Goal: Task Accomplishment & Management: Complete application form

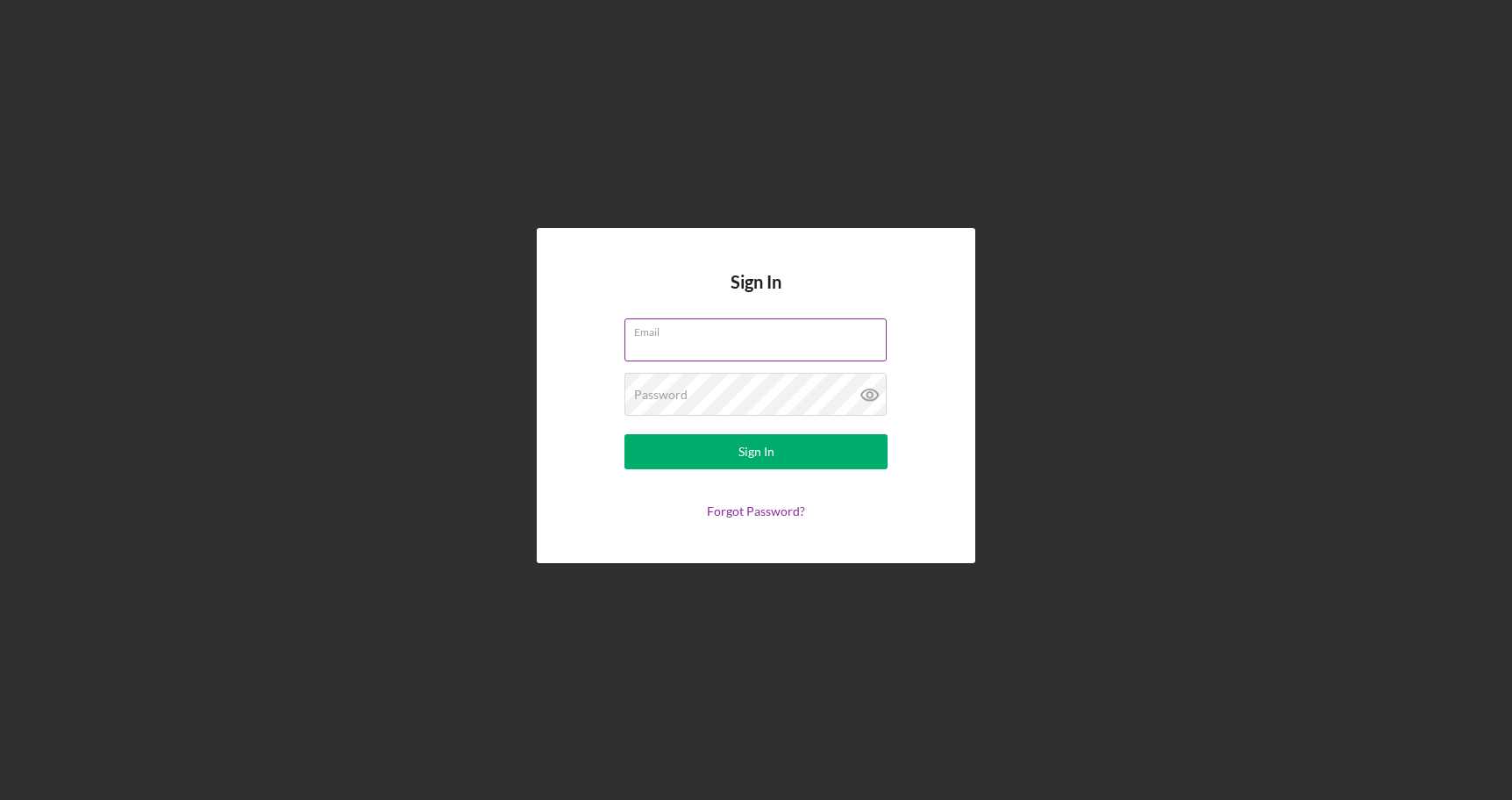
click at [760, 322] on label "Email" at bounding box center [760, 328] width 253 height 19
click at [760, 322] on input "Email" at bounding box center [755, 340] width 262 height 42
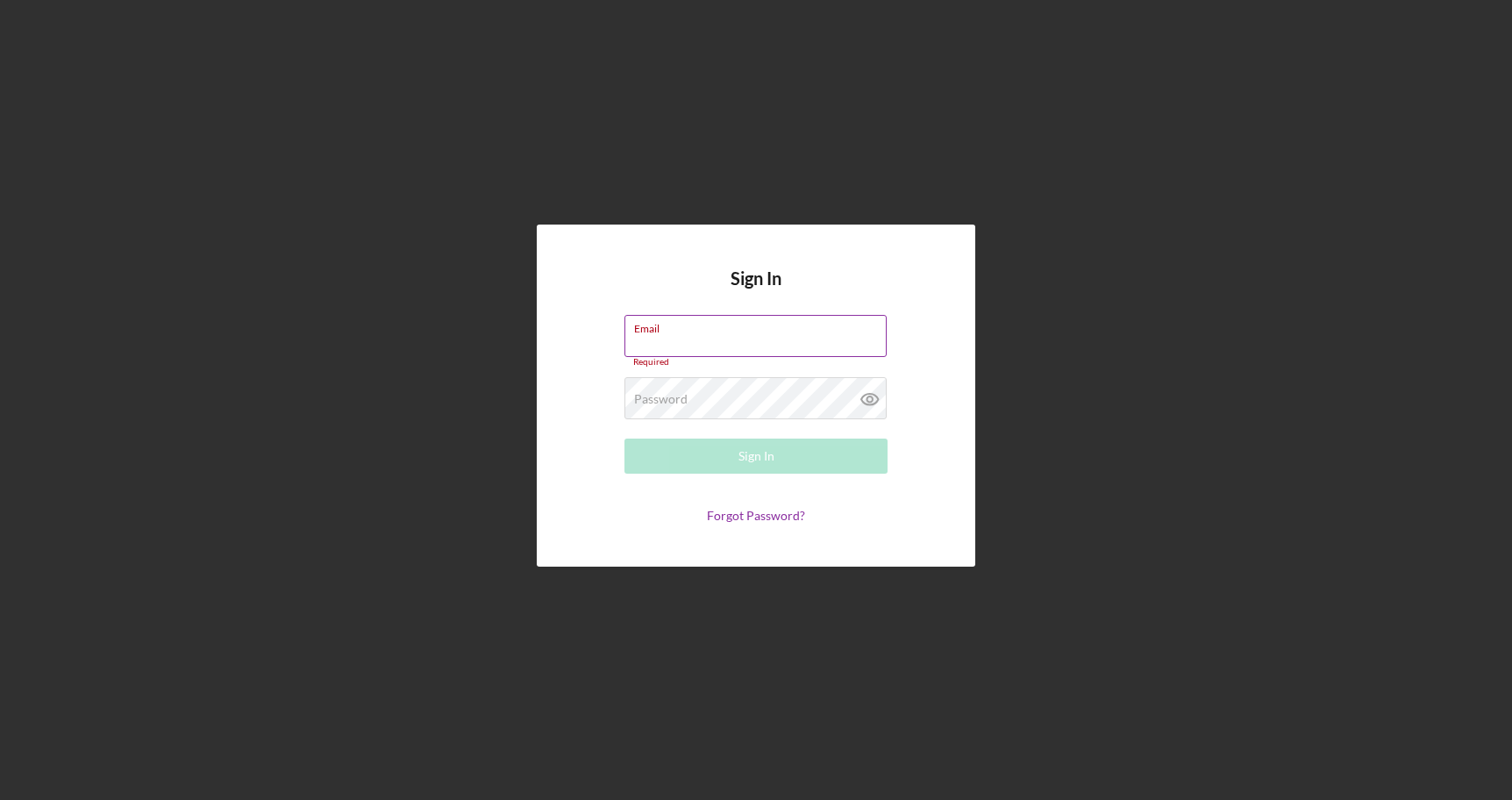
click at [760, 345] on input "Email" at bounding box center [755, 336] width 262 height 42
type input "[EMAIL_ADDRESS][DOMAIN_NAME]"
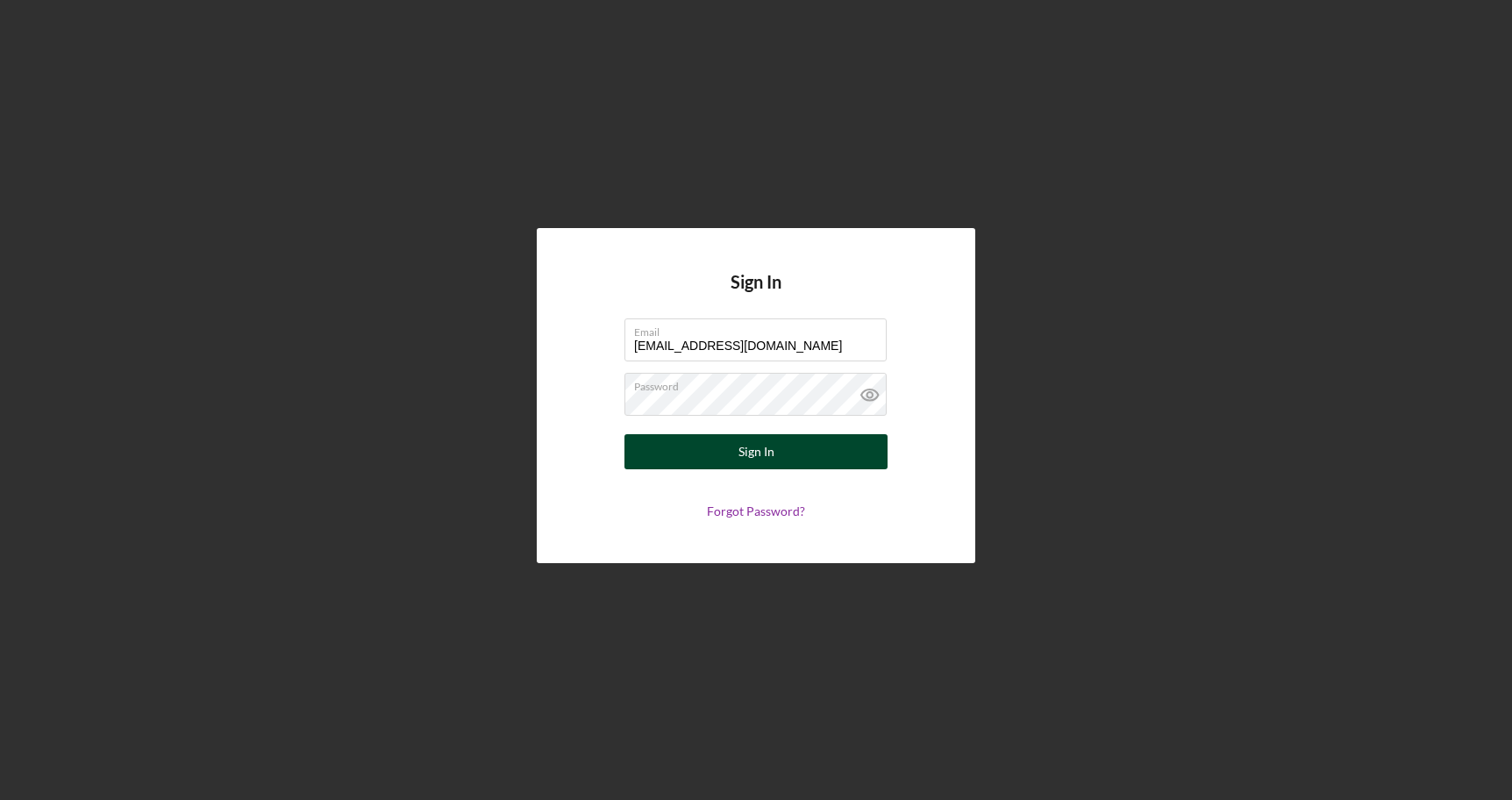
click at [735, 452] on button "Sign In" at bounding box center [756, 452] width 263 height 35
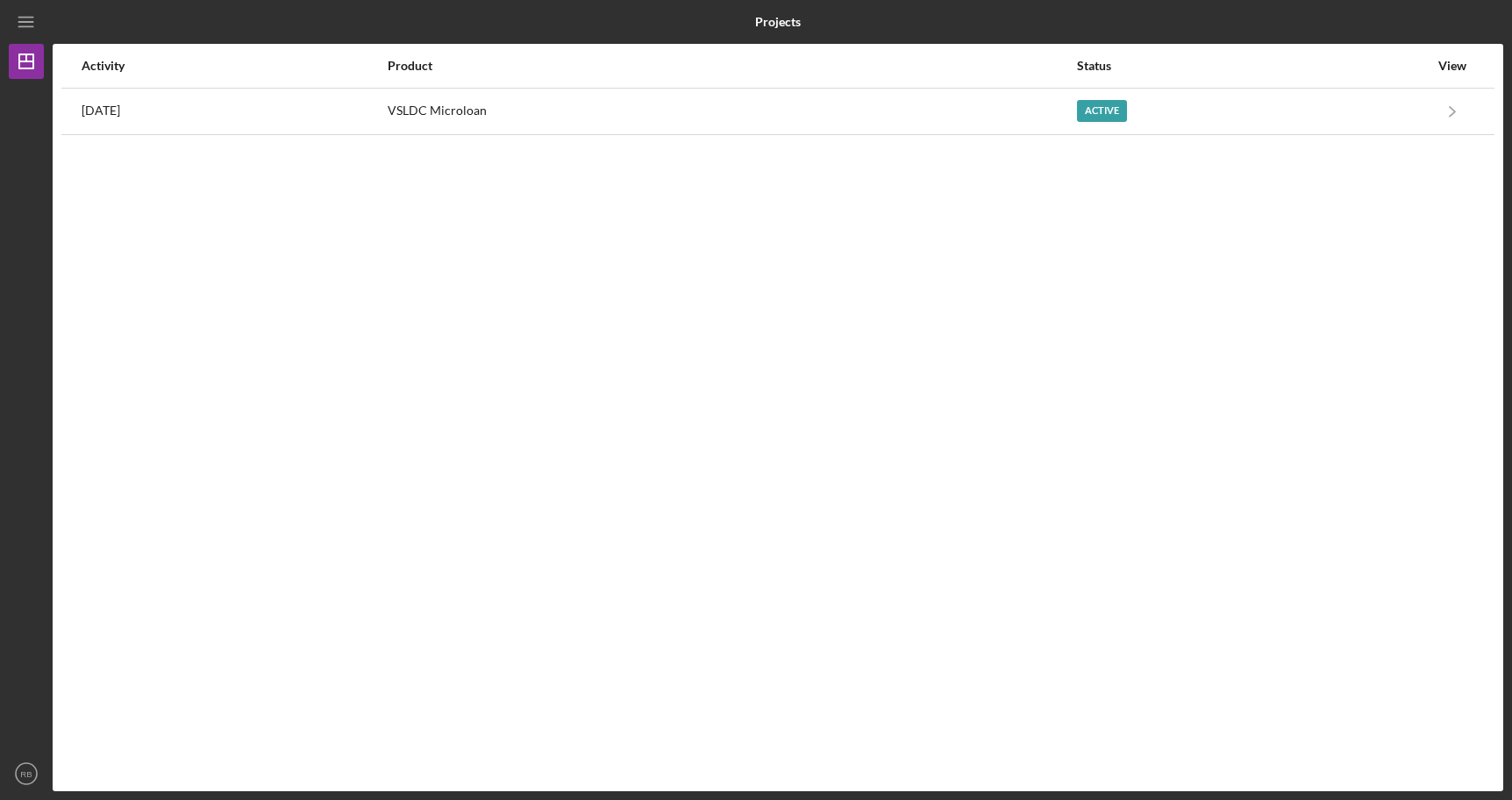
click at [457, 158] on div "Activity Product Status View [DATE] VSLDC Microloan Active Icon/Navigate VSLDC …" at bounding box center [778, 417] width 1451 height 747
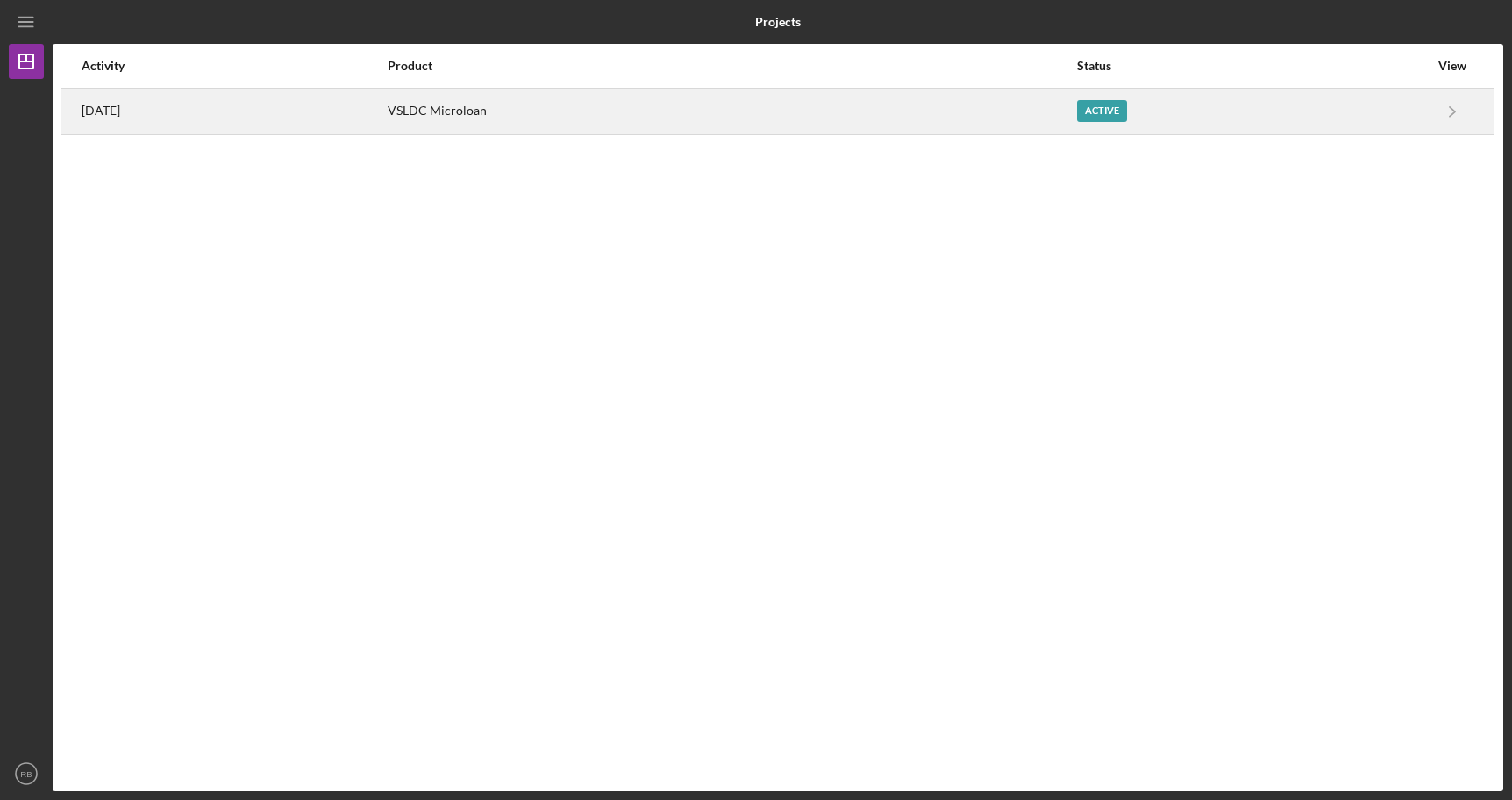
click at [473, 128] on div "VSLDC Microloan" at bounding box center [731, 112] width 687 height 44
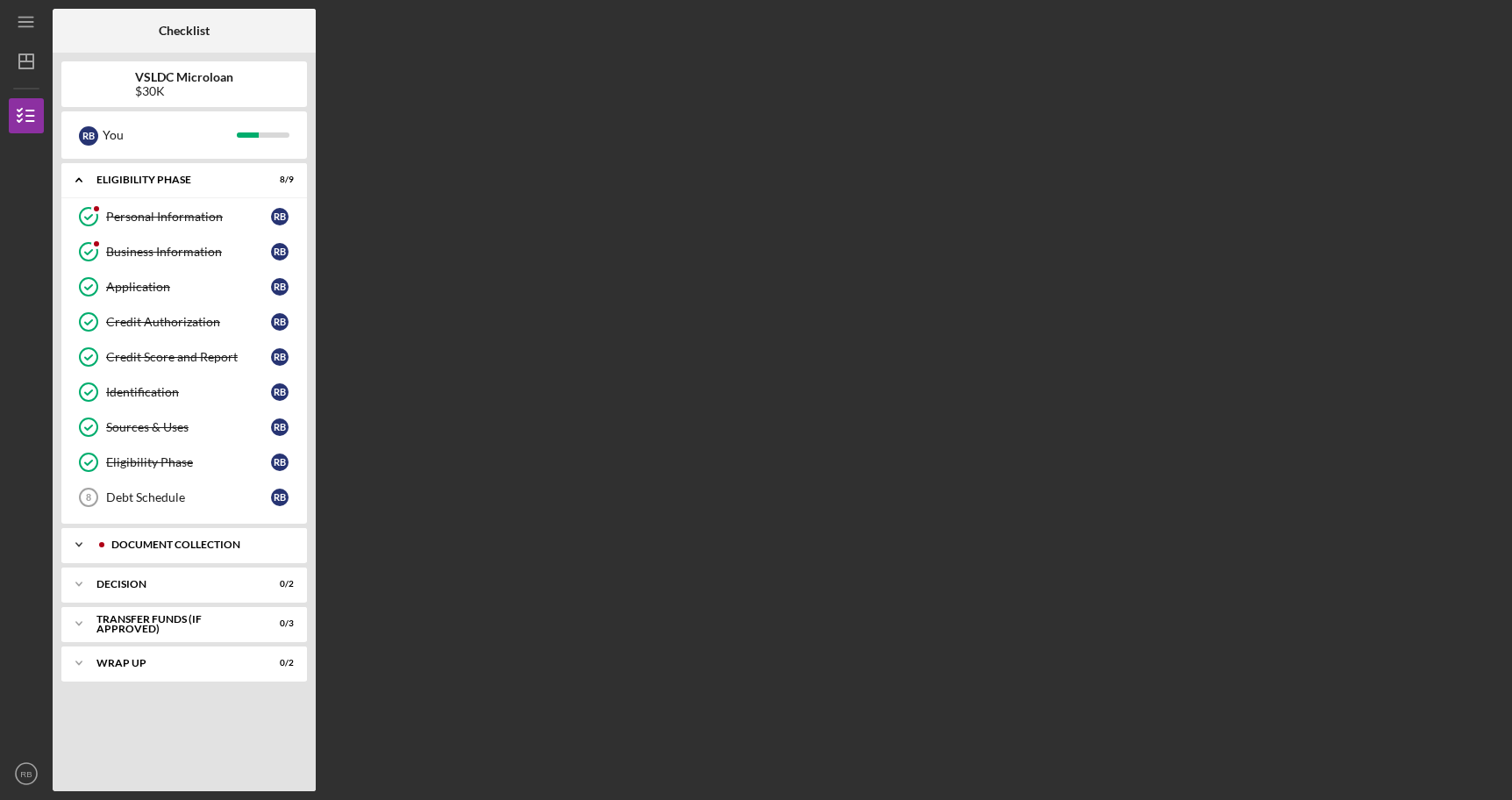
click at [226, 542] on div "Document Collection" at bounding box center [199, 544] width 174 height 11
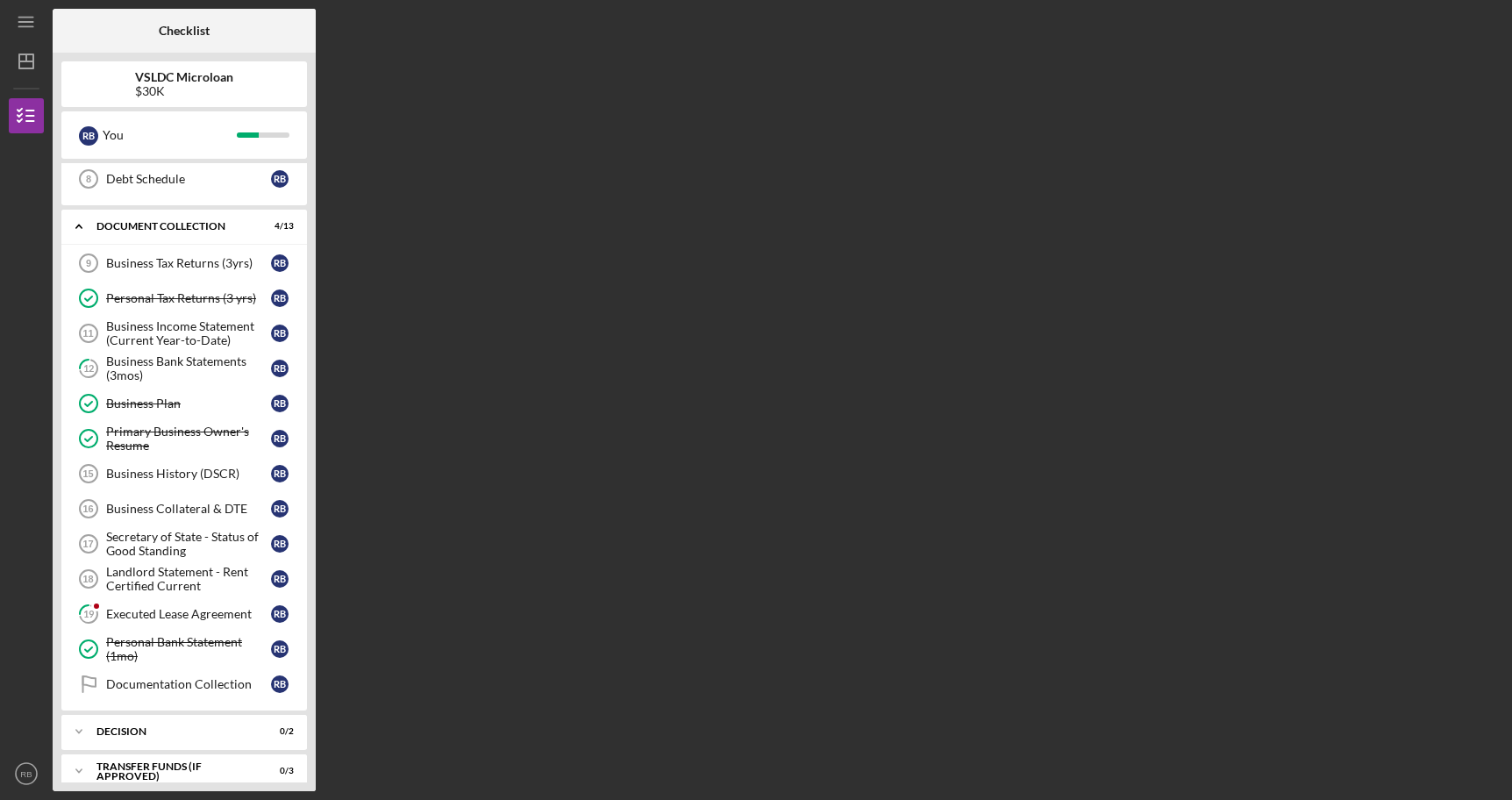
scroll to position [325, 0]
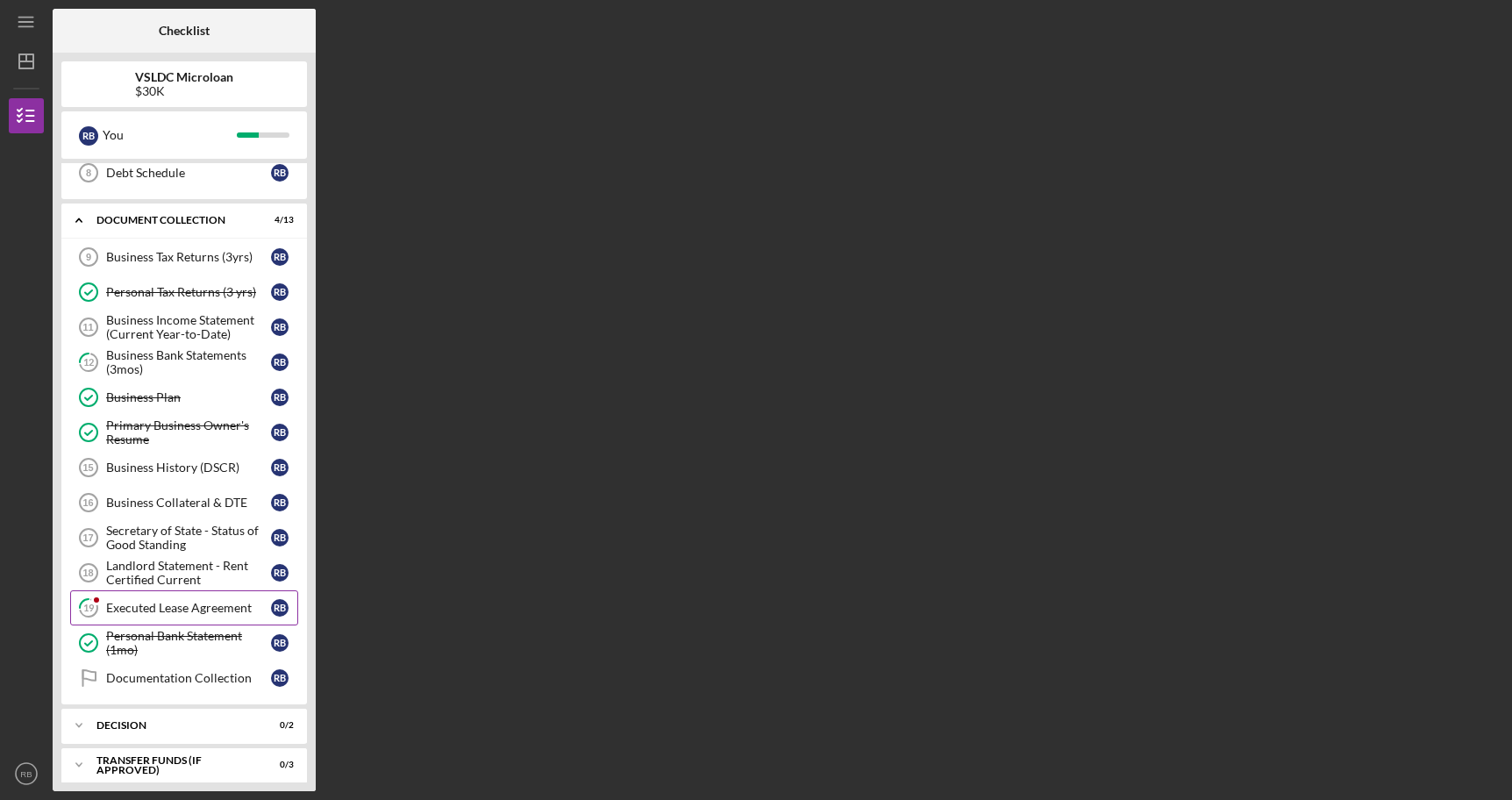
click at [226, 606] on div "Executed Lease Agreement" at bounding box center [188, 607] width 165 height 14
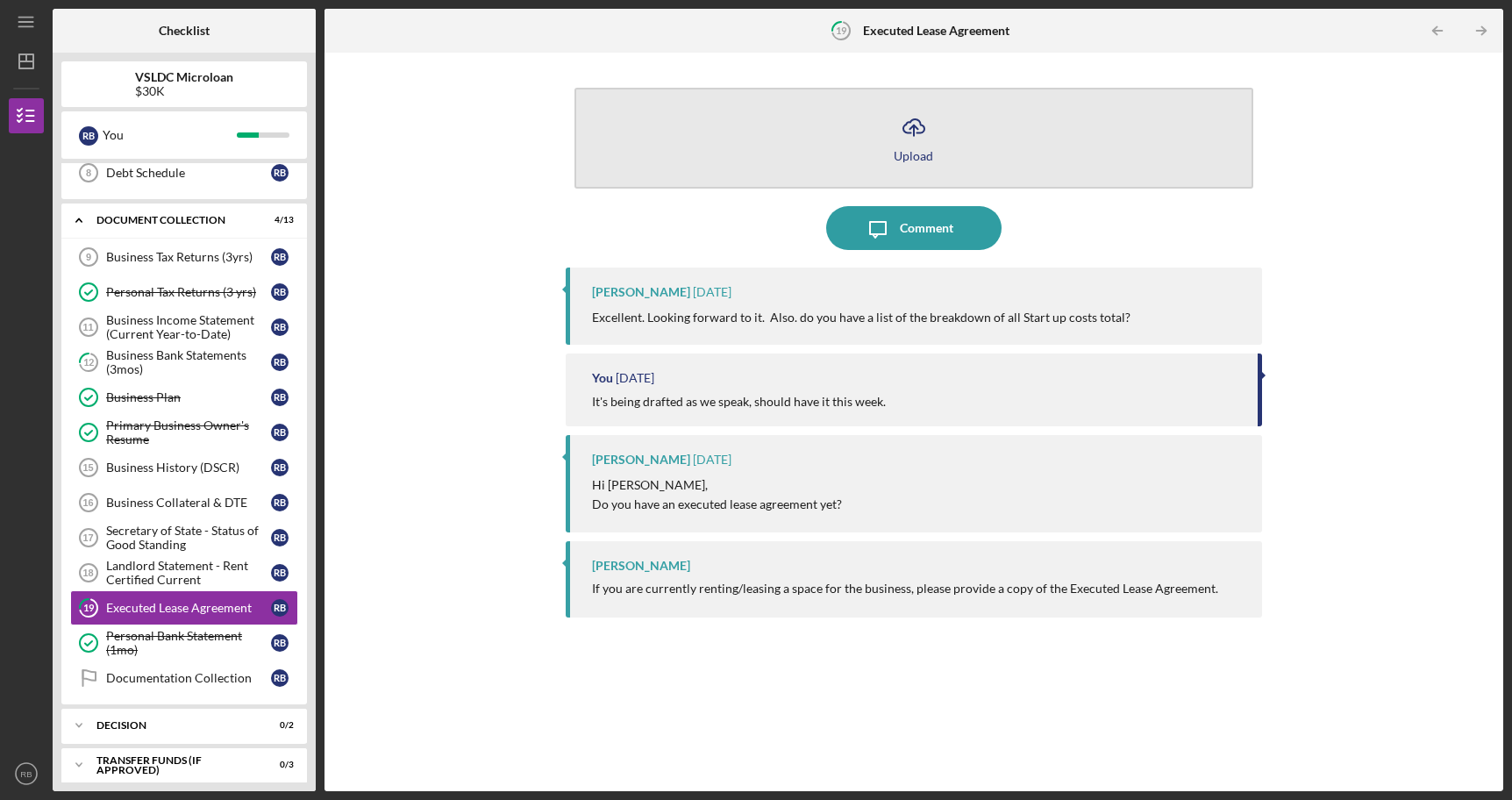
click at [909, 157] on div "Upload" at bounding box center [913, 156] width 39 height 13
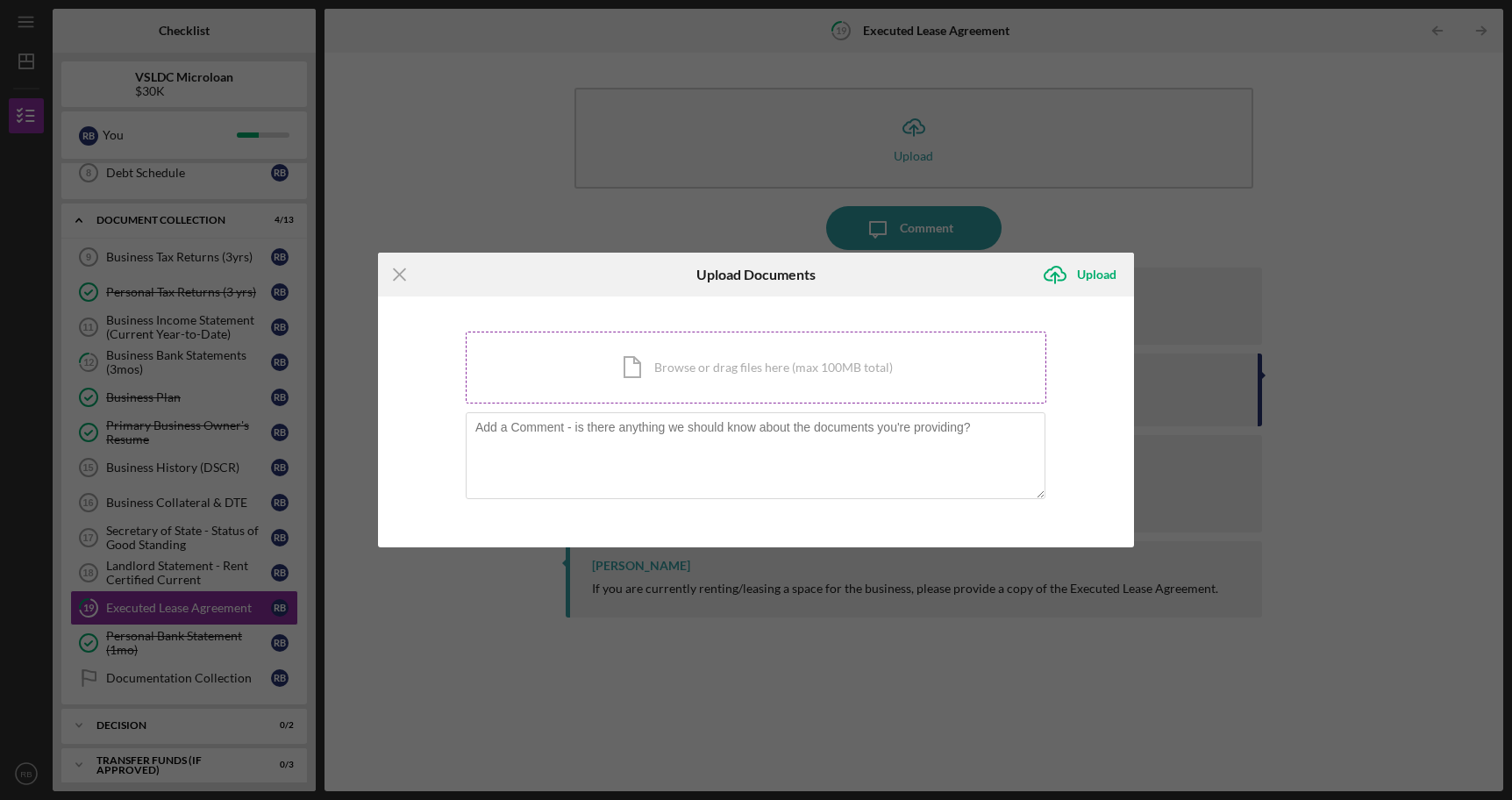
click at [812, 353] on div "Icon/Document Browse or drag files here (max 100MB total) Tap to choose files o…" at bounding box center [756, 367] width 580 height 72
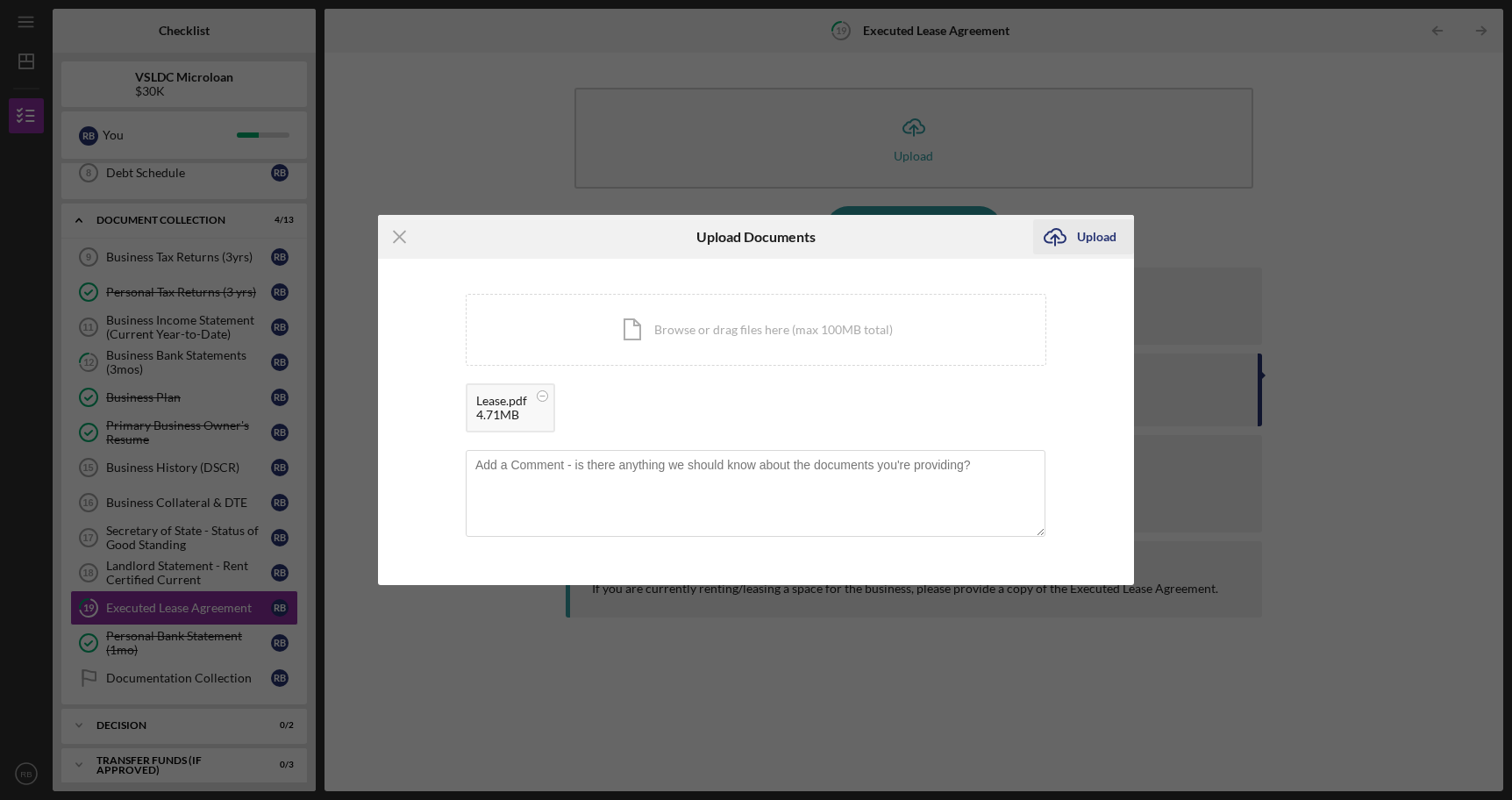
click at [1098, 242] on div "Upload" at bounding box center [1096, 237] width 39 height 35
